Goal: Information Seeking & Learning: Learn about a topic

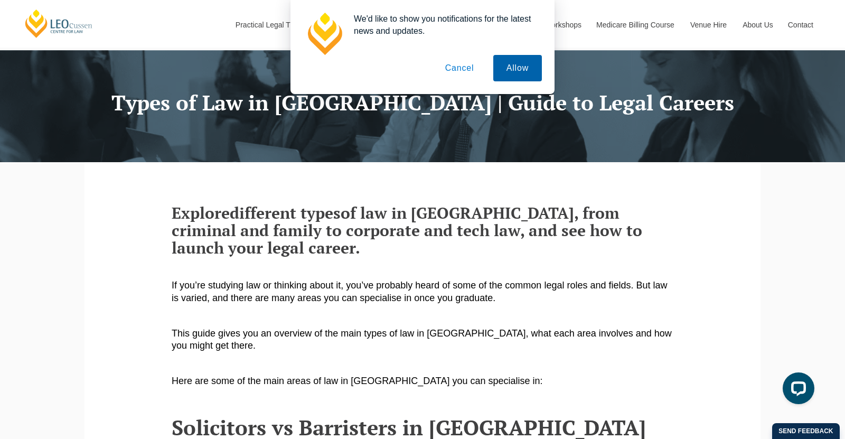
click at [505, 67] on button "Allow" at bounding box center [517, 68] width 49 height 26
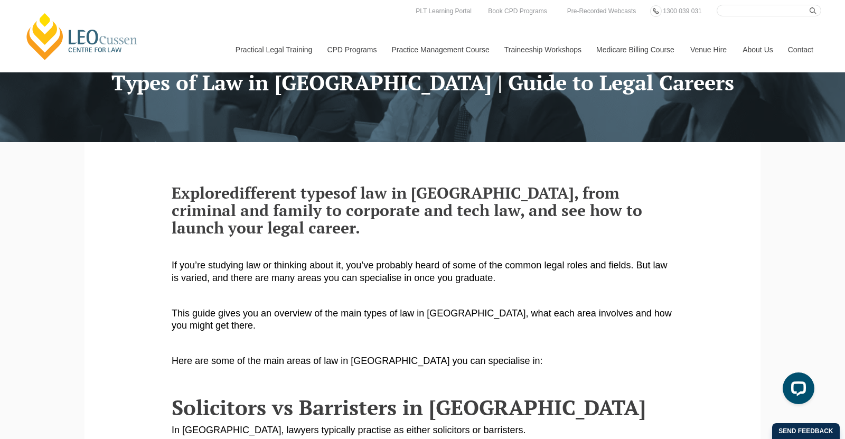
scroll to position [64, 0]
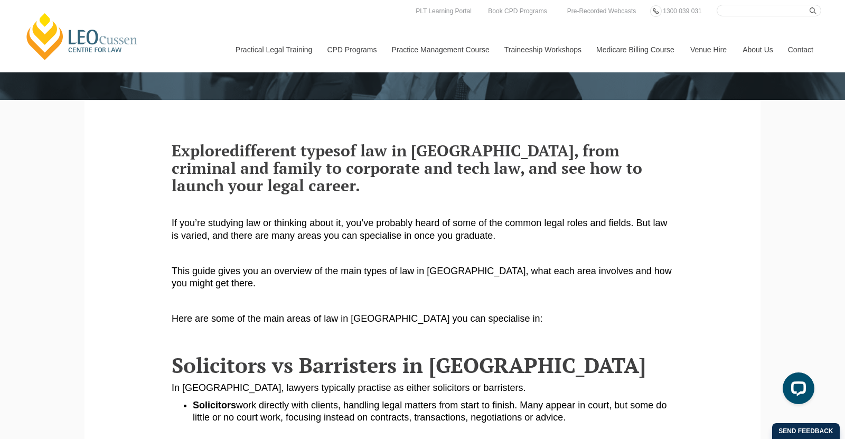
scroll to position [107, 0]
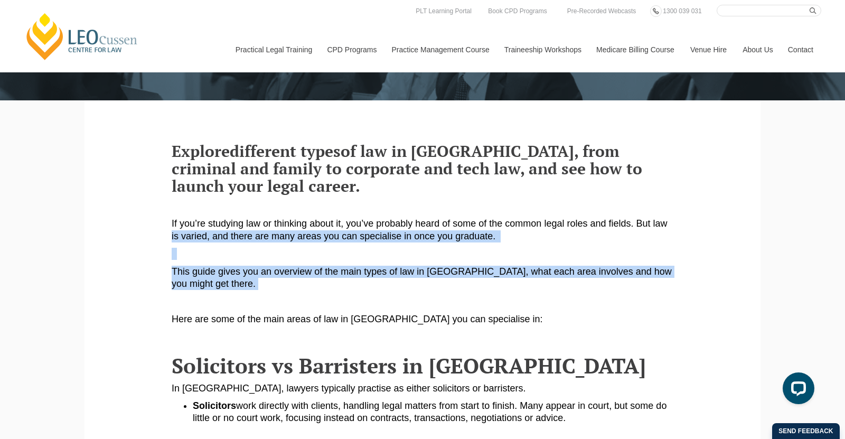
drag, startPoint x: 211, startPoint y: 284, endPoint x: 156, endPoint y: 234, distance: 75.2
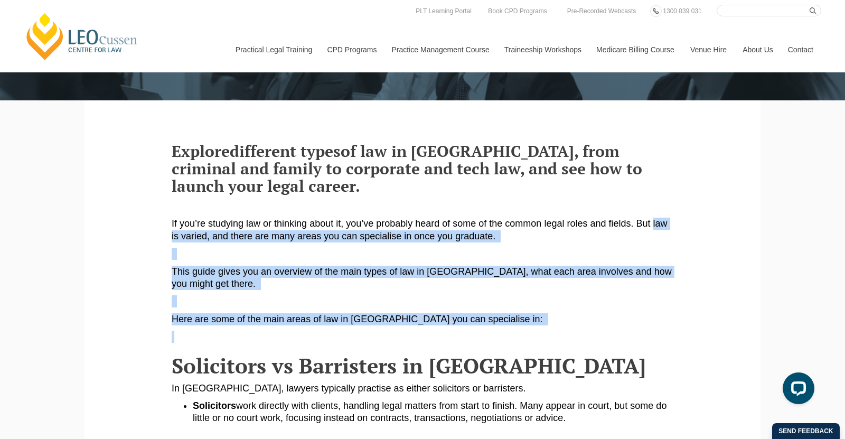
drag, startPoint x: 653, startPoint y: 219, endPoint x: 629, endPoint y: 333, distance: 117.1
copy article "law is varied, and there are many areas you can specialise in once you graduate…"
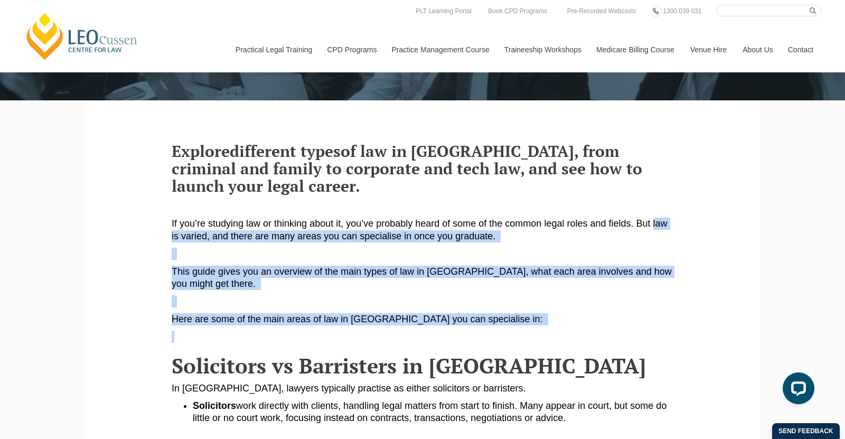
scroll to position [0, 0]
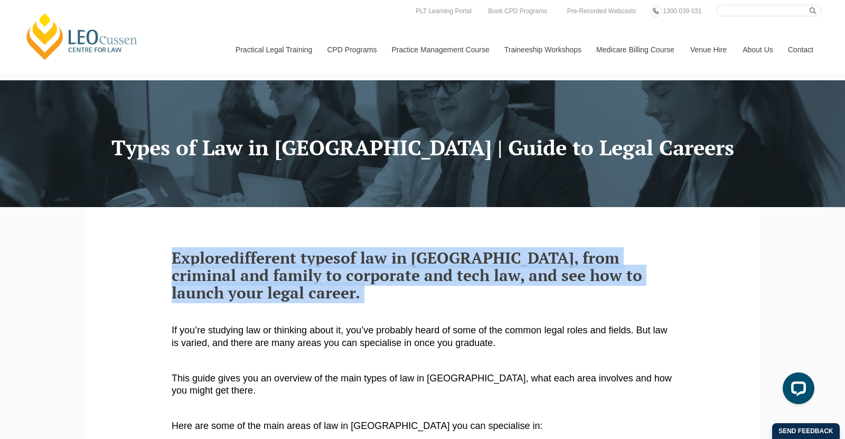
drag, startPoint x: 170, startPoint y: 251, endPoint x: 305, endPoint y: 290, distance: 140.1
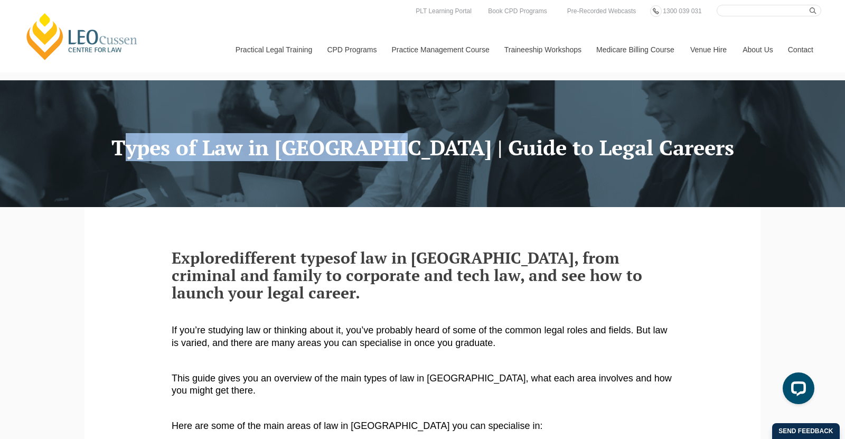
drag, startPoint x: 430, startPoint y: 144, endPoint x: 138, endPoint y: 143, distance: 291.6
click at [138, 143] on h1 "Types of Law in Australia | Guide to Legal Careers" at bounding box center [422, 147] width 660 height 23
copy h1 "Types of Law in Australia"
click at [374, 116] on div at bounding box center [422, 143] width 845 height 127
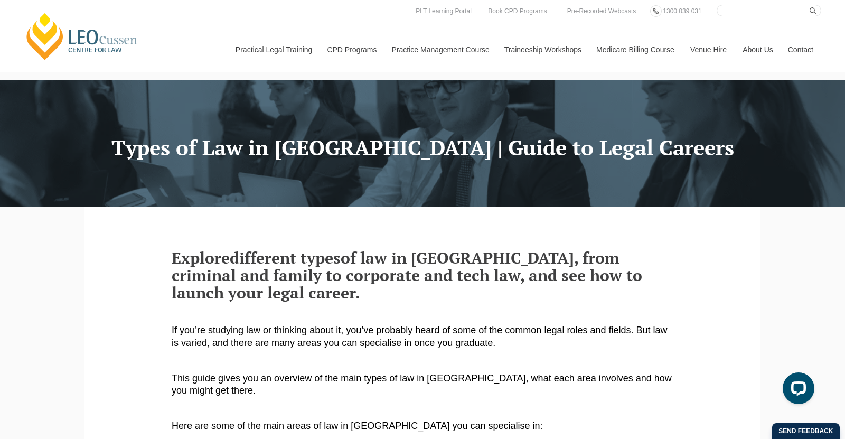
click at [761, 154] on div at bounding box center [422, 143] width 845 height 127
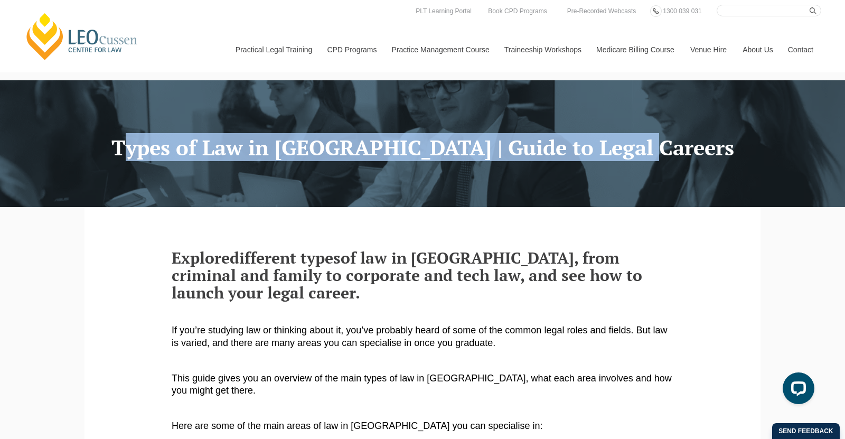
drag, startPoint x: 693, startPoint y: 144, endPoint x: 160, endPoint y: 153, distance: 533.1
click at [160, 153] on h1 "Types of Law in Australia | Guide to Legal Careers" at bounding box center [422, 147] width 660 height 23
copy h1 "Types of Law in Australia | Guide to Legal Careers"
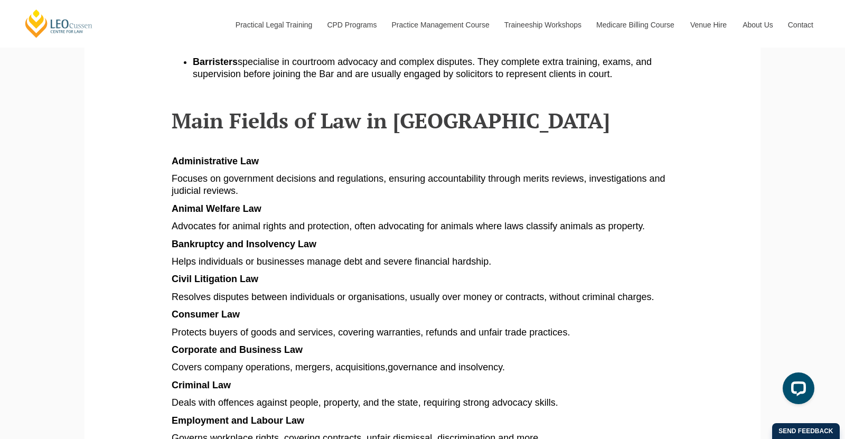
scroll to position [500, 0]
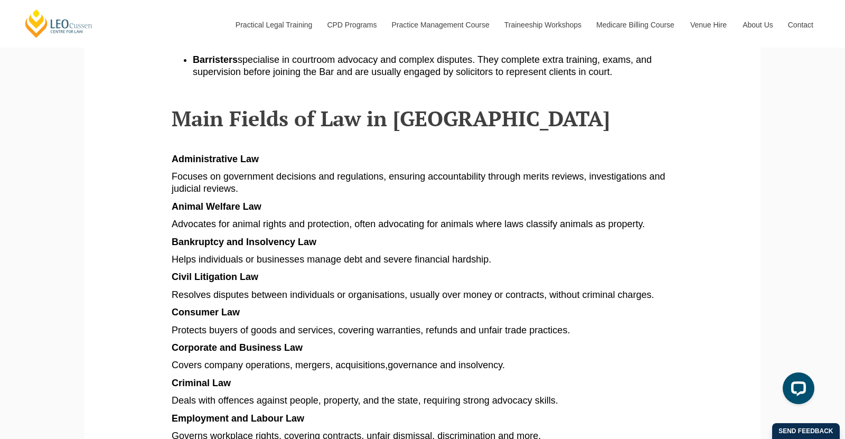
click at [223, 155] on span "Administrative Law" at bounding box center [215, 159] width 87 height 11
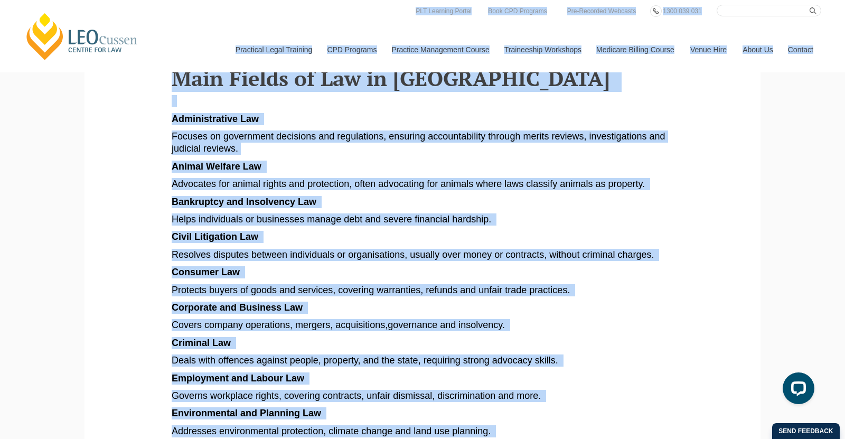
scroll to position [517, 0]
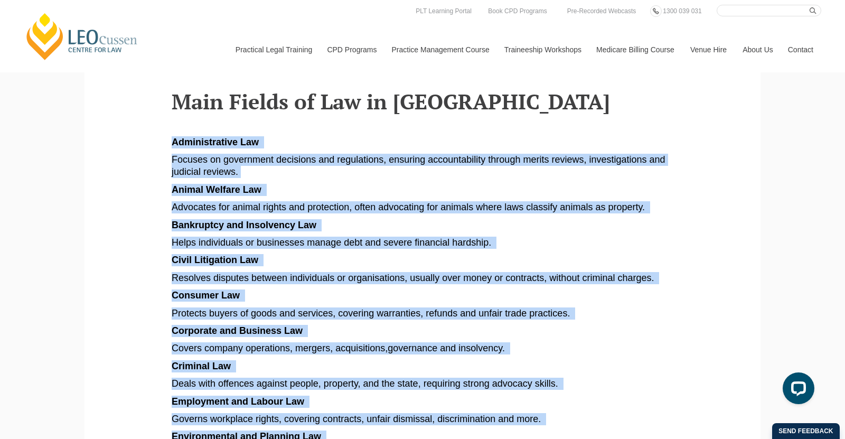
drag, startPoint x: 502, startPoint y: 226, endPoint x: 172, endPoint y: 136, distance: 342.2
click at [172, 136] on article "Explore different types of law in Australia, from criminal and family to corpor…" at bounding box center [423, 413] width 502 height 1363
copy article "Administrative Law Focuses on government decisions and regulations, ensuring ac…"
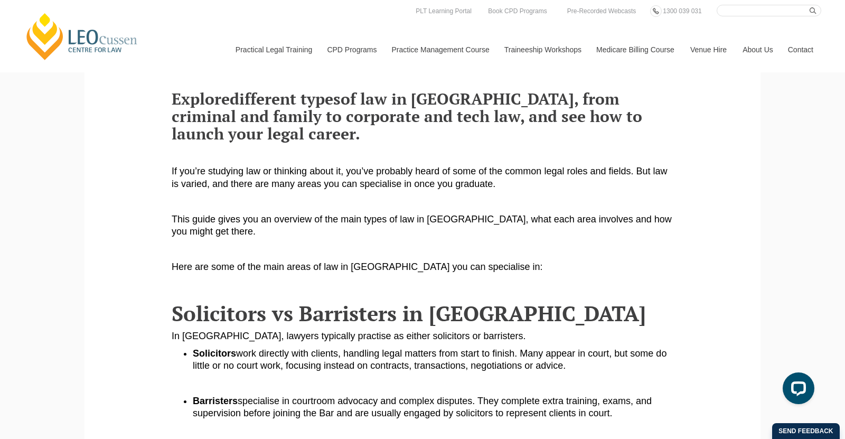
scroll to position [148, 0]
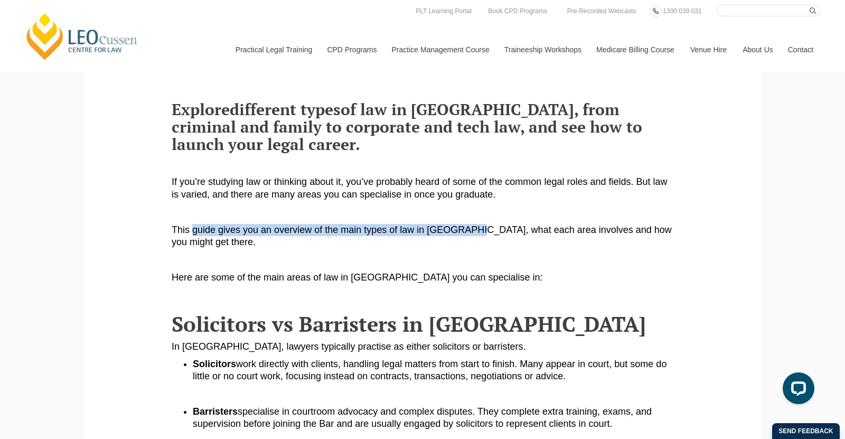
drag, startPoint x: 193, startPoint y: 229, endPoint x: 467, endPoint y: 228, distance: 274.2
click at [467, 228] on span "This guide gives you an overview of the main types of law in Australia, what ea…" at bounding box center [422, 236] width 500 height 23
copy span "guide gives you an overview of the main types of law in Australia,"
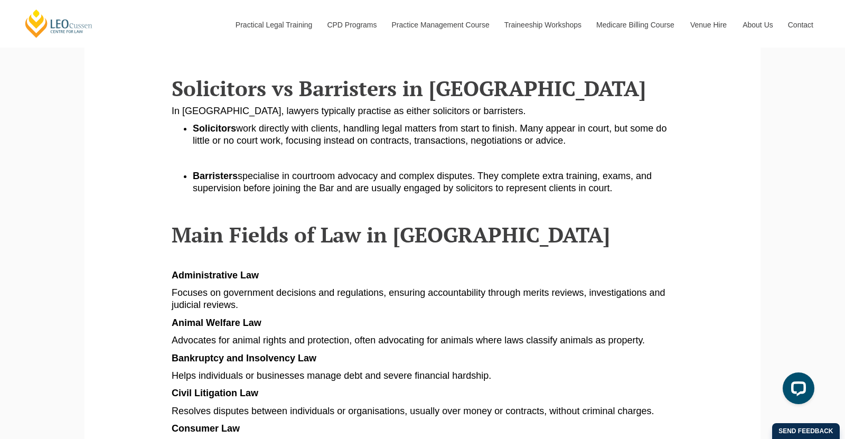
scroll to position [380, 0]
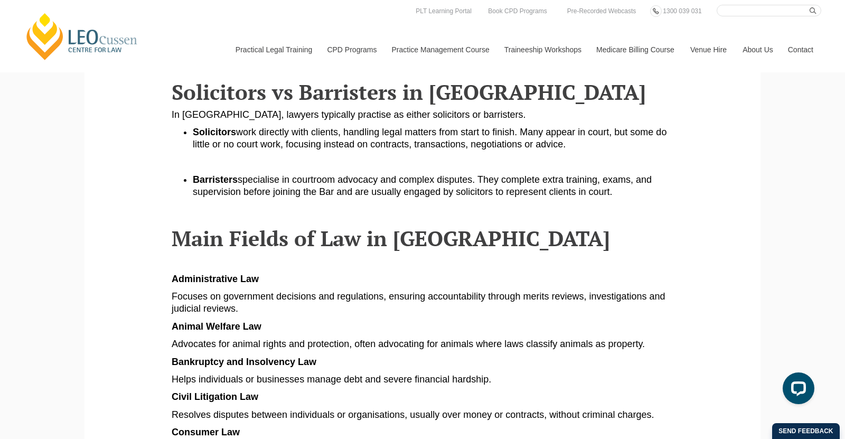
click at [311, 240] on span "Main Fields of Law in Australia" at bounding box center [391, 238] width 439 height 28
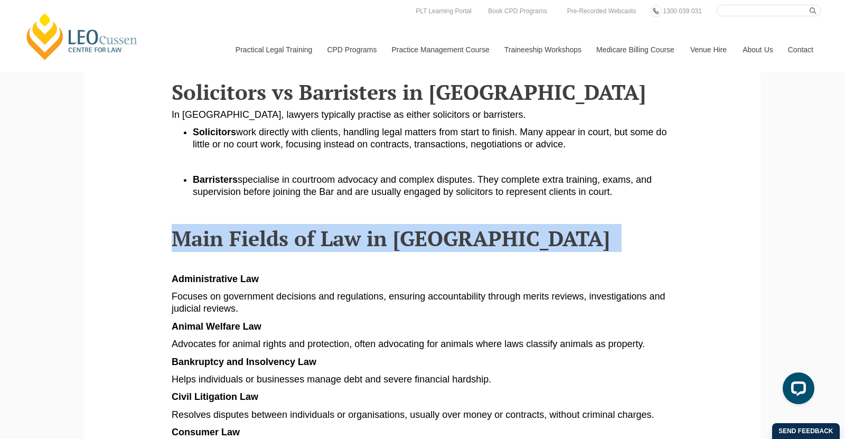
copy article "Main Fields of Law in Australia"
